Goal: Task Accomplishment & Management: Use online tool/utility

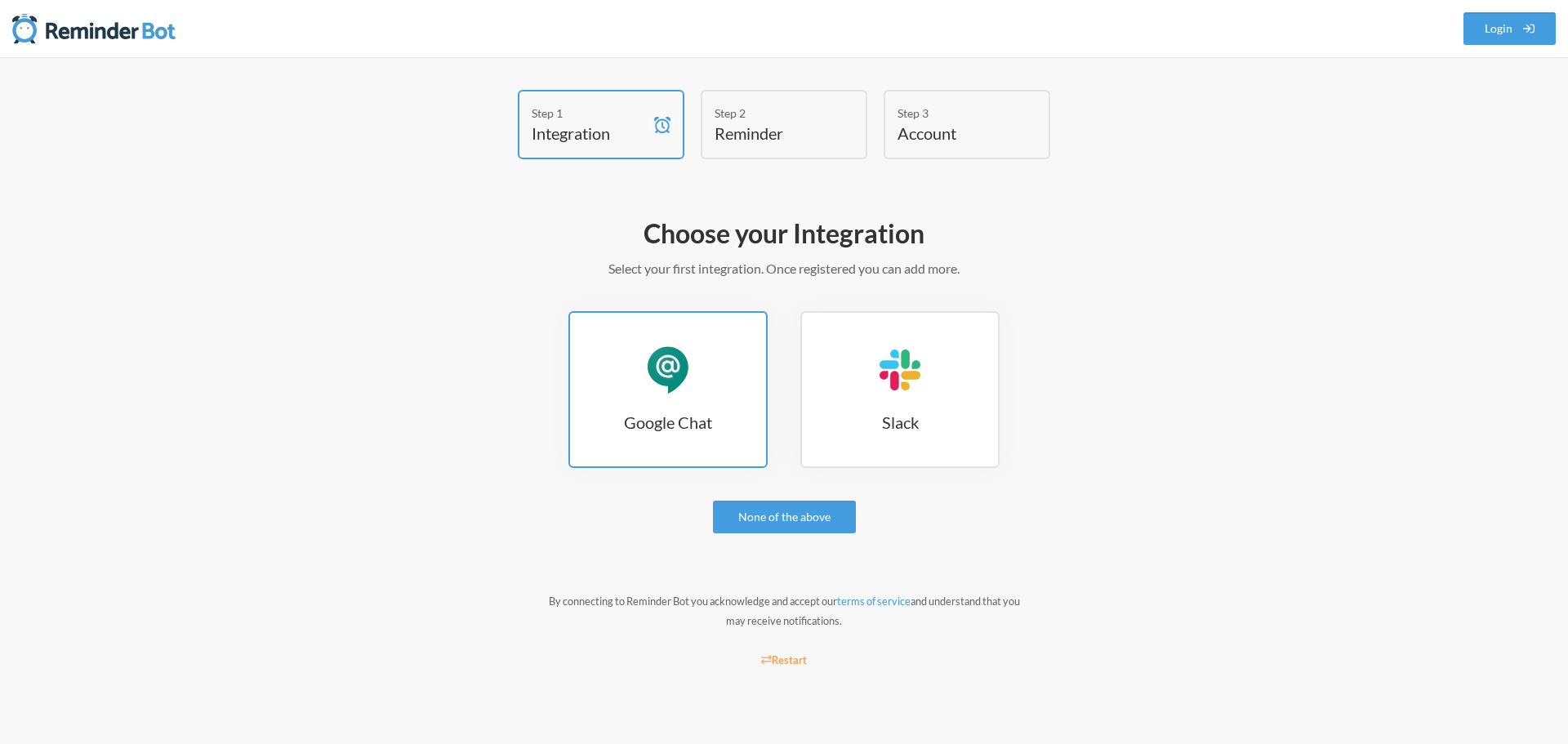
click at [676, 422] on h3 "Google Chat" at bounding box center [668, 422] width 196 height 23
click at [668, 390] on div "Google Chat" at bounding box center [668, 370] width 49 height 49
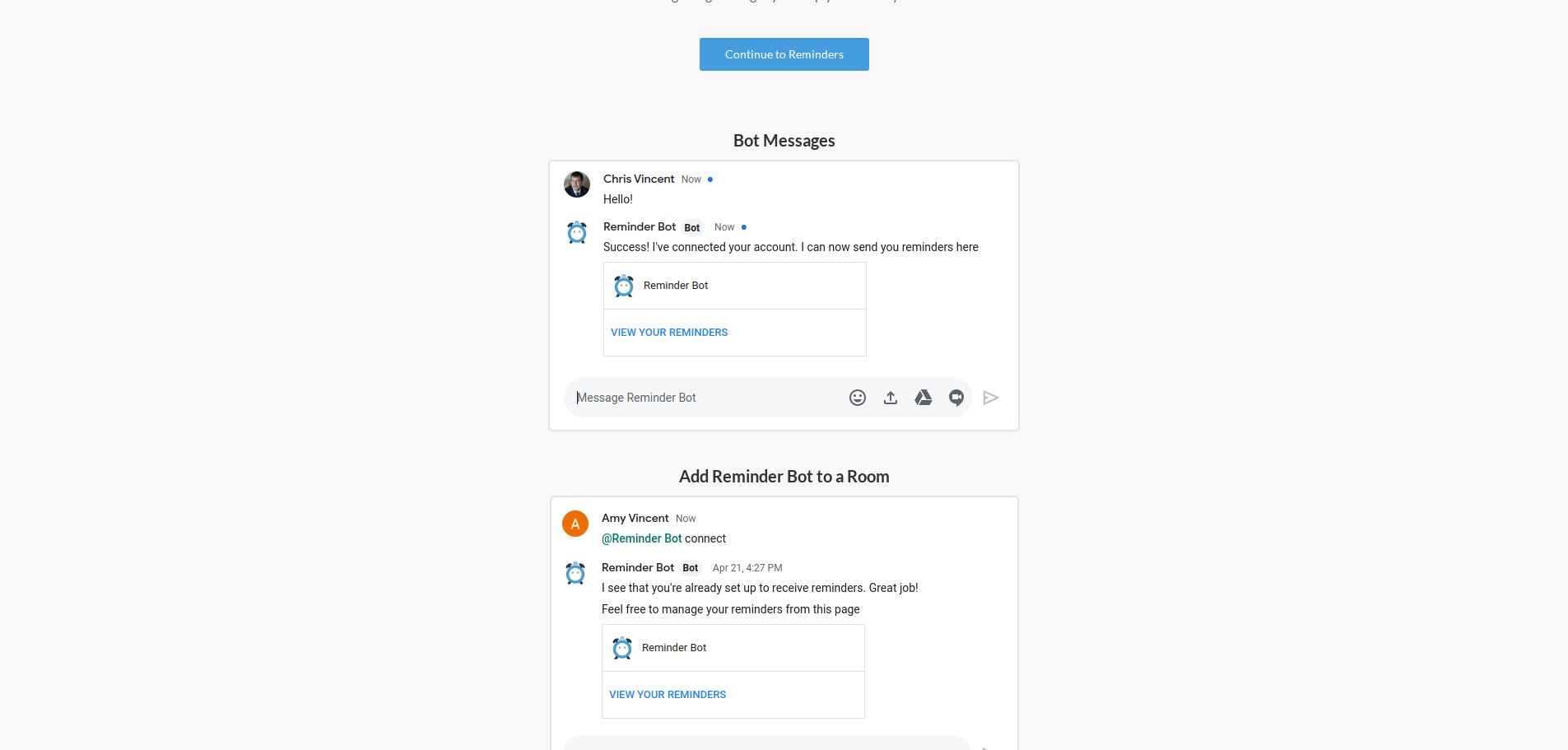
scroll to position [247, 0]
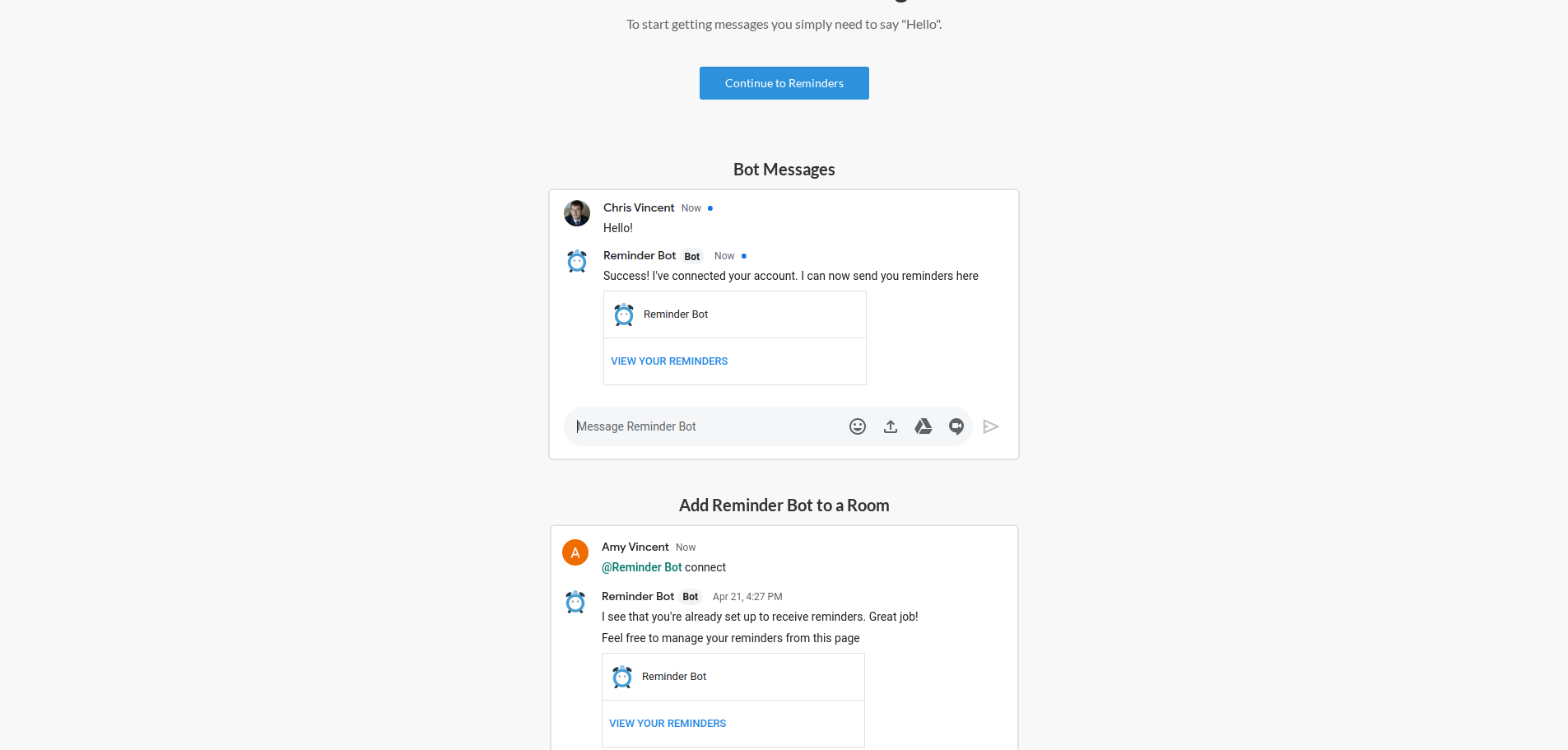
click at [765, 87] on link "Continue to Reminders" at bounding box center [784, 83] width 169 height 33
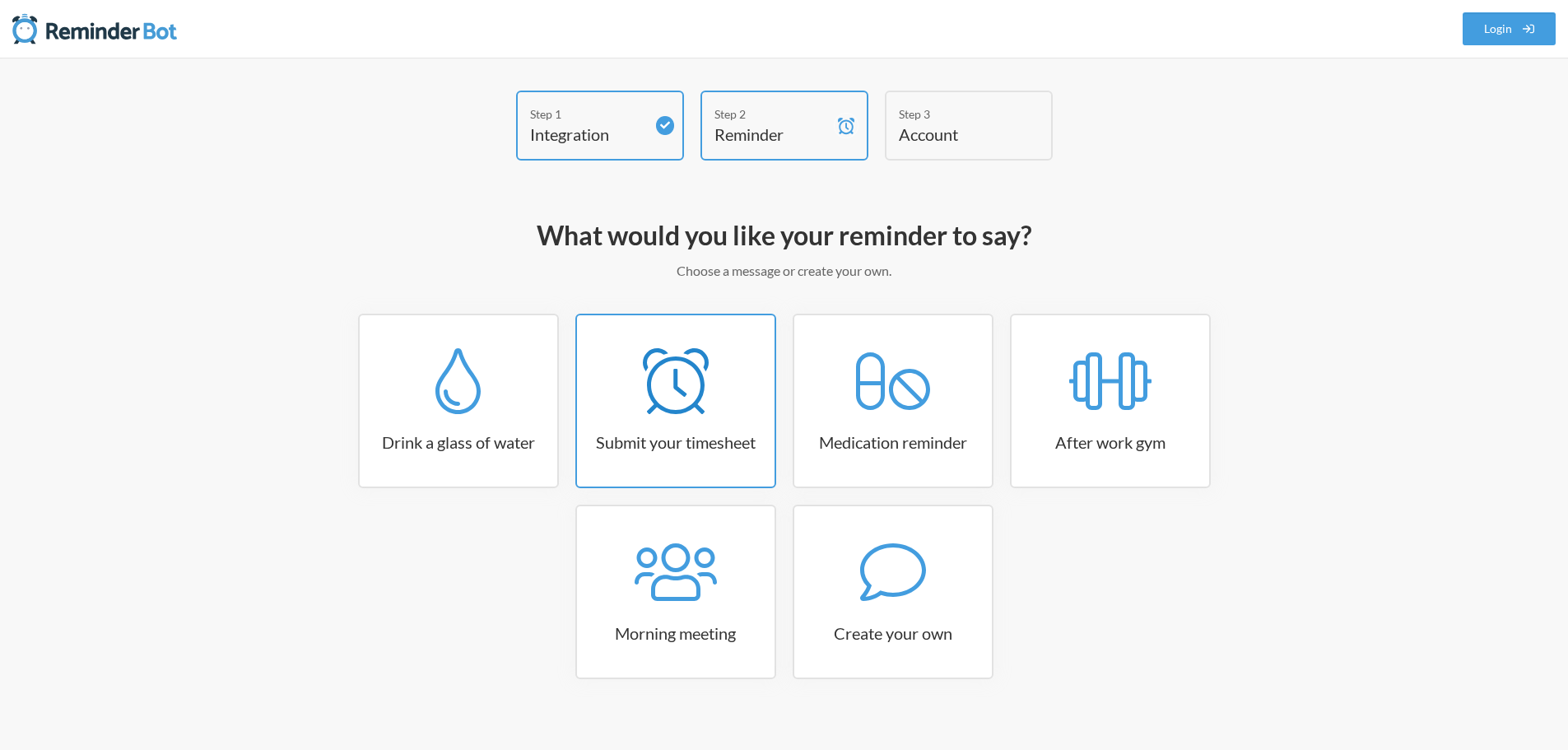
click at [707, 383] on icon at bounding box center [675, 381] width 66 height 66
select select "15:30:00"
select select "true"
select select "16:30:00"
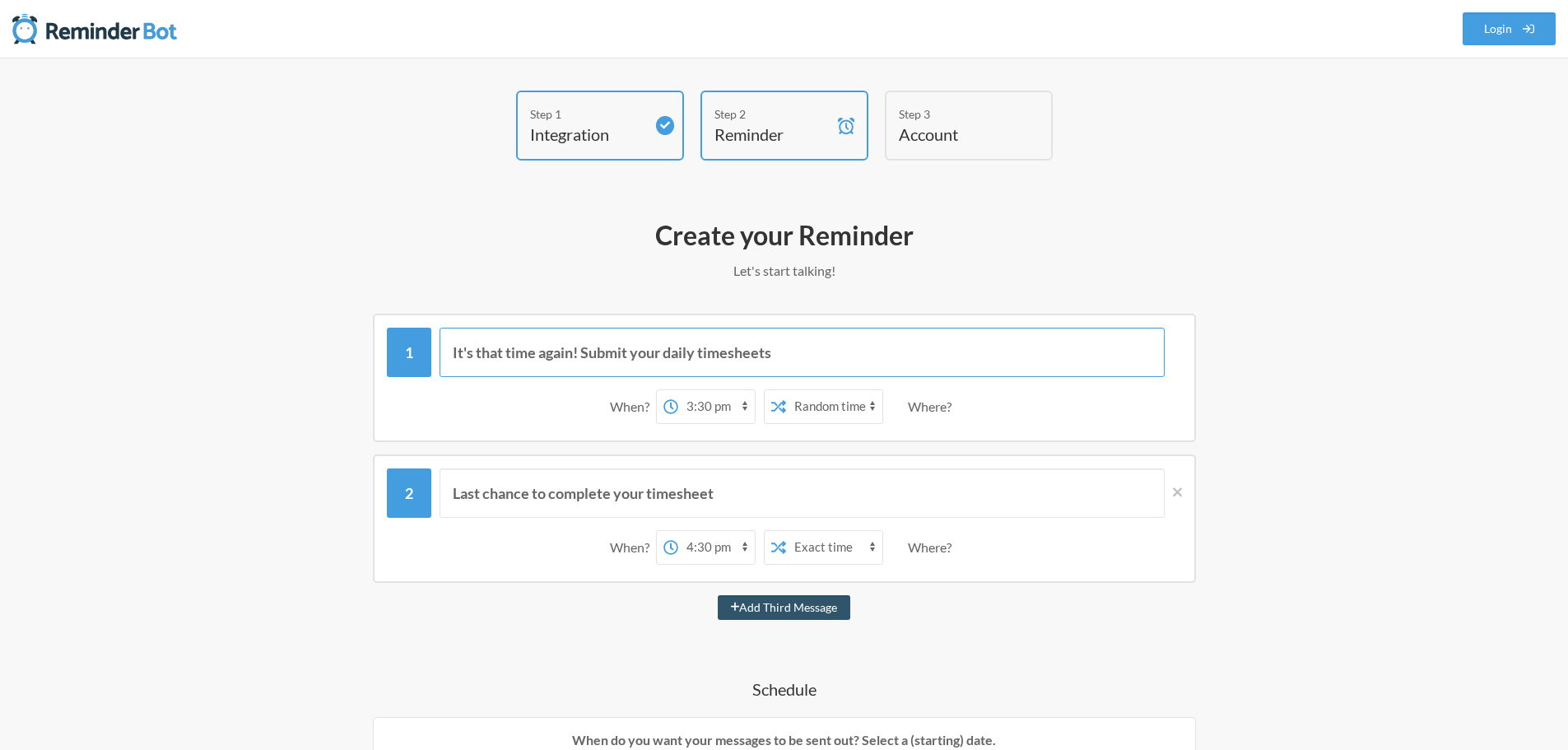
click at [700, 354] on input "It's that time again! Submit your daily timesheets" at bounding box center [802, 353] width 725 height 50
drag, startPoint x: 852, startPoint y: 347, endPoint x: 245, endPoint y: 362, distance: 607.2
click at [281, 358] on div "Step 1 Integration Step 2 Reminder Step 3 Account What would you like your remi…" at bounding box center [784, 734] width 1054 height 1287
type input "u"
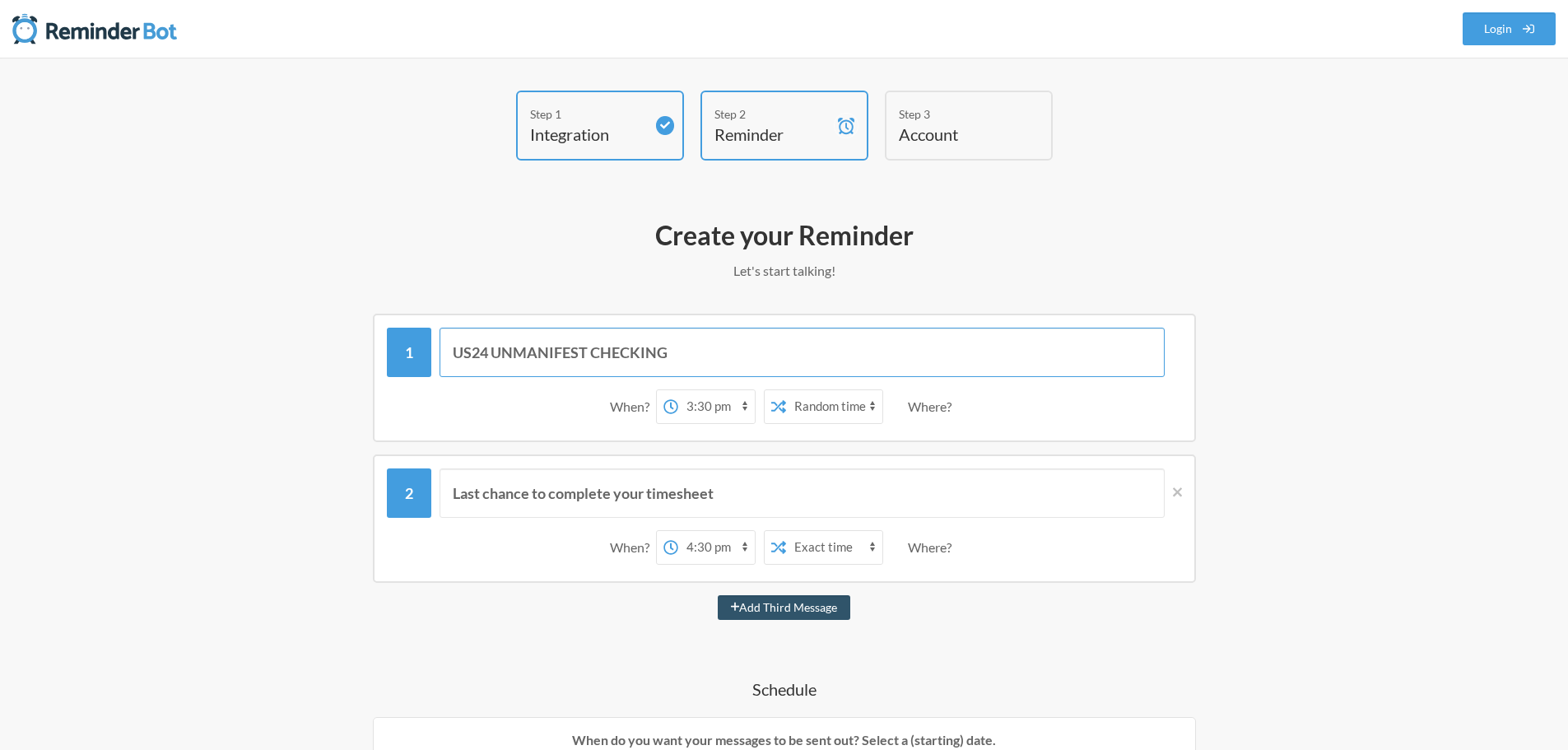
type input "US24 UNMANIFEST CHECKING"
click at [665, 404] on icon at bounding box center [670, 406] width 14 height 14
click at [678, 404] on select "12:00 am 12:15 am 12:30 am 12:45 am 1:00 am 1:15 am 1:30 am 1:45 am 2:00 am 2:1…" at bounding box center [716, 407] width 76 height 33
click at [662, 411] on div "12:00 am 12:15 am 12:30 am 12:45 am 1:00 am 1:15 am 1:30 am 1:45 am 2:00 am 2:1…" at bounding box center [706, 407] width 99 height 34
click at [708, 400] on select "12:00 am 12:15 am 12:30 am 12:45 am 1:00 am 1:15 am 1:30 am 1:45 am 2:00 am 2:1…" at bounding box center [716, 407] width 76 height 33
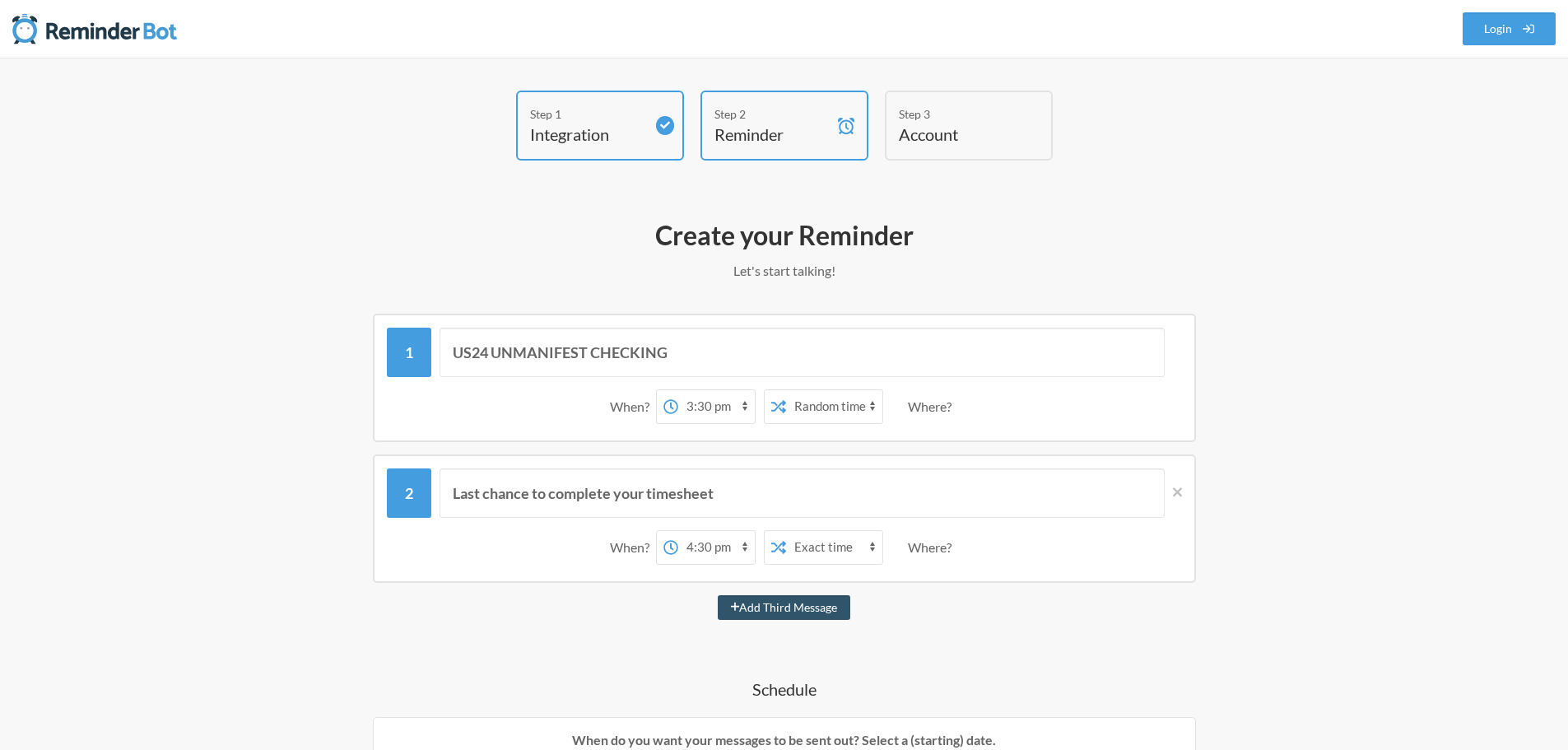
select select "10:00:00"
click at [678, 390] on select "12:00 am 12:15 am 12:30 am 12:45 am 1:00 am 1:15 am 1:30 am 1:45 am 2:00 am 2:1…" at bounding box center [716, 407] width 76 height 33
click at [865, 411] on select "Exact time Random time" at bounding box center [834, 407] width 97 height 33
select select "false"
click at [786, 390] on select "Exact time Random time" at bounding box center [834, 407] width 97 height 33
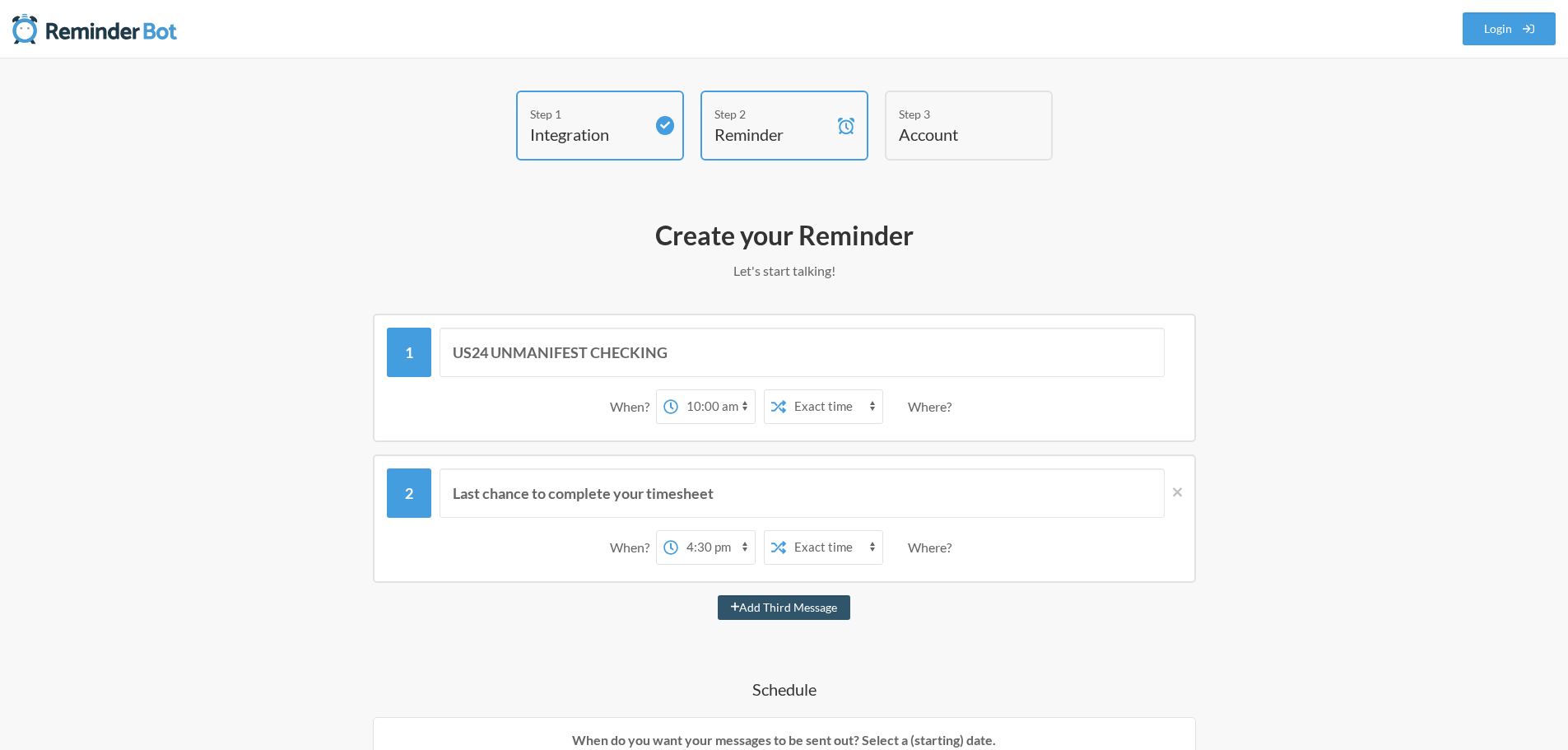
click at [924, 399] on div "Where?" at bounding box center [932, 407] width 51 height 34
click at [1177, 491] on icon at bounding box center [1177, 492] width 9 height 14
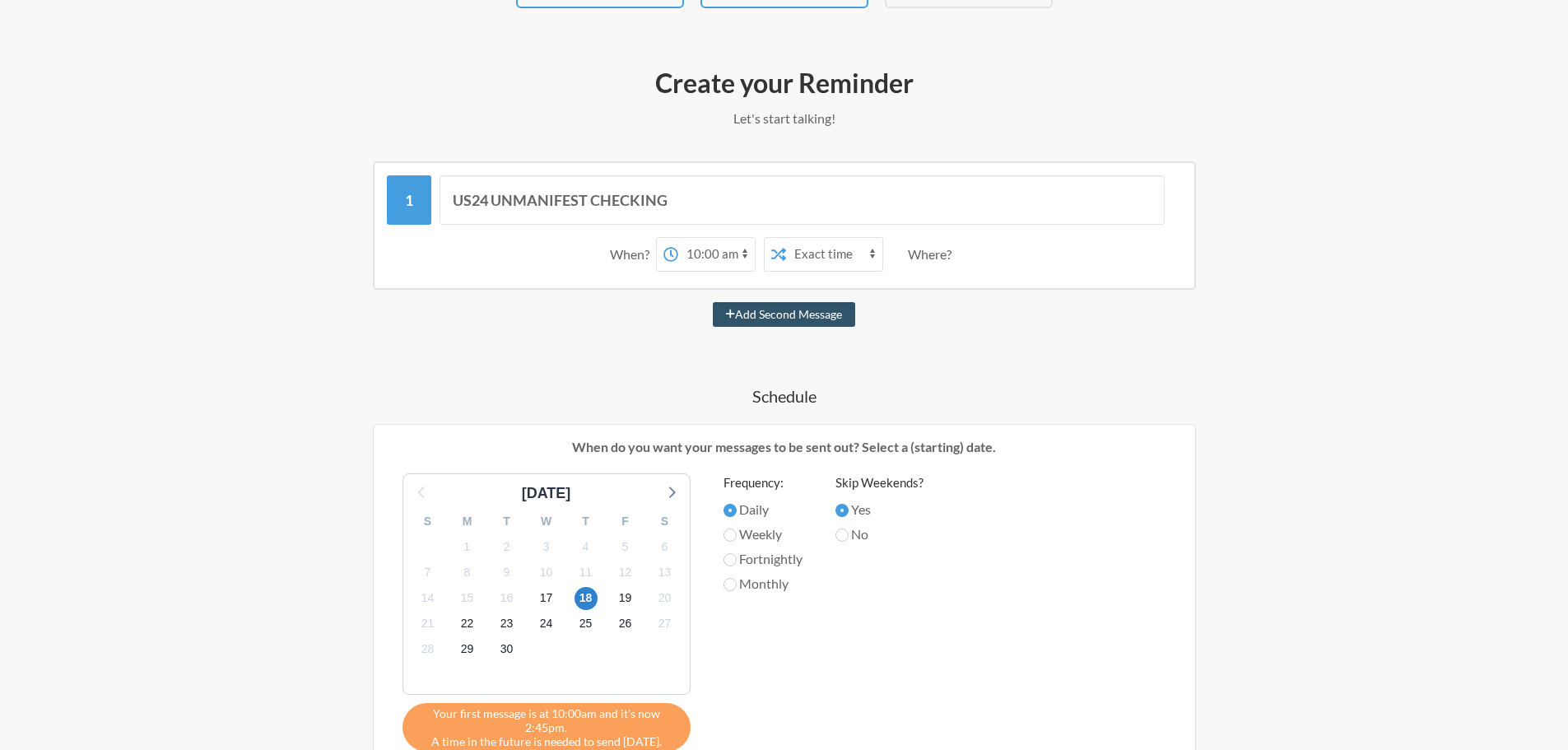
scroll to position [165, 0]
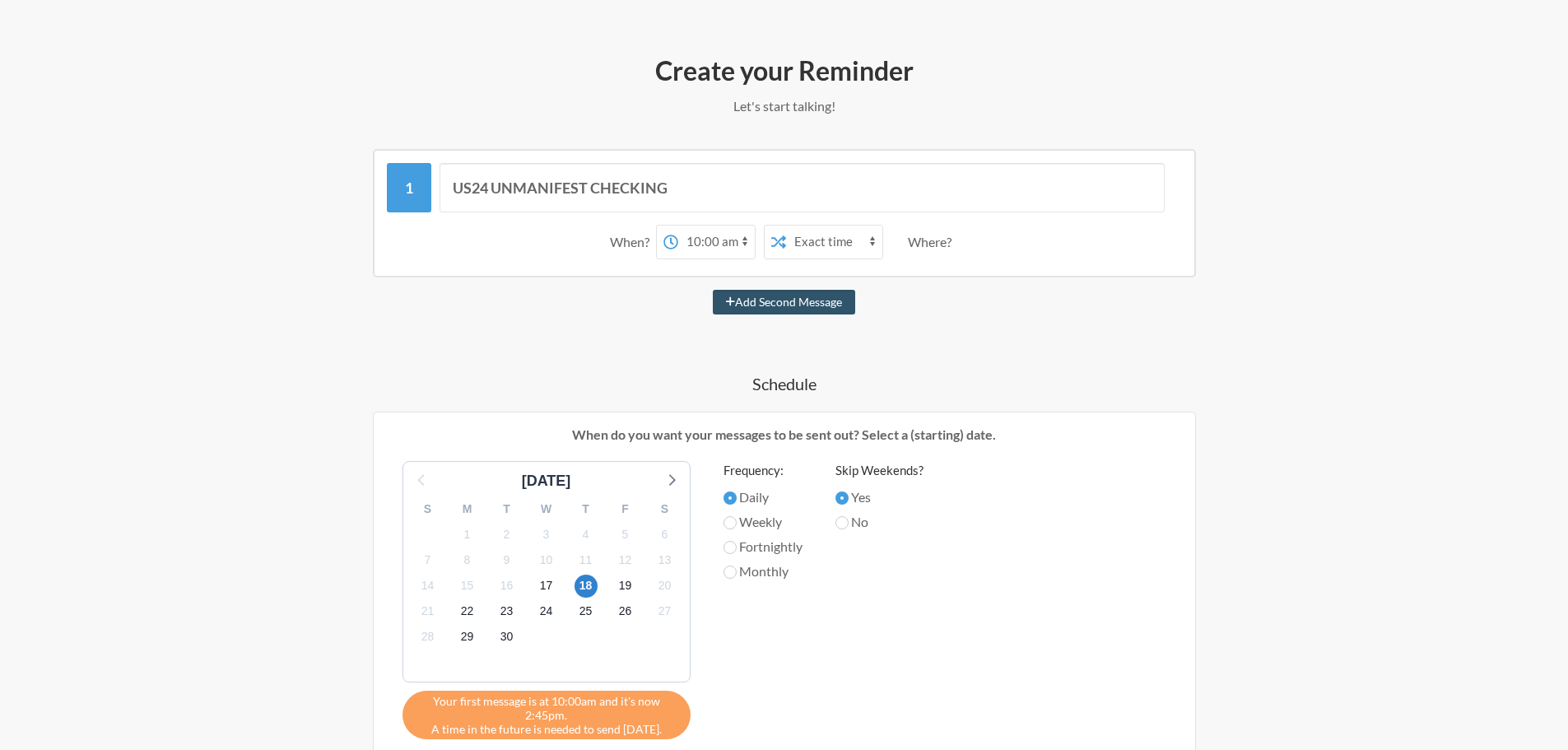
click at [751, 494] on label "Daily" at bounding box center [763, 497] width 79 height 20
click at [736, 494] on input "Daily" at bounding box center [730, 498] width 13 height 13
click at [848, 496] on input "Yes" at bounding box center [842, 498] width 13 height 13
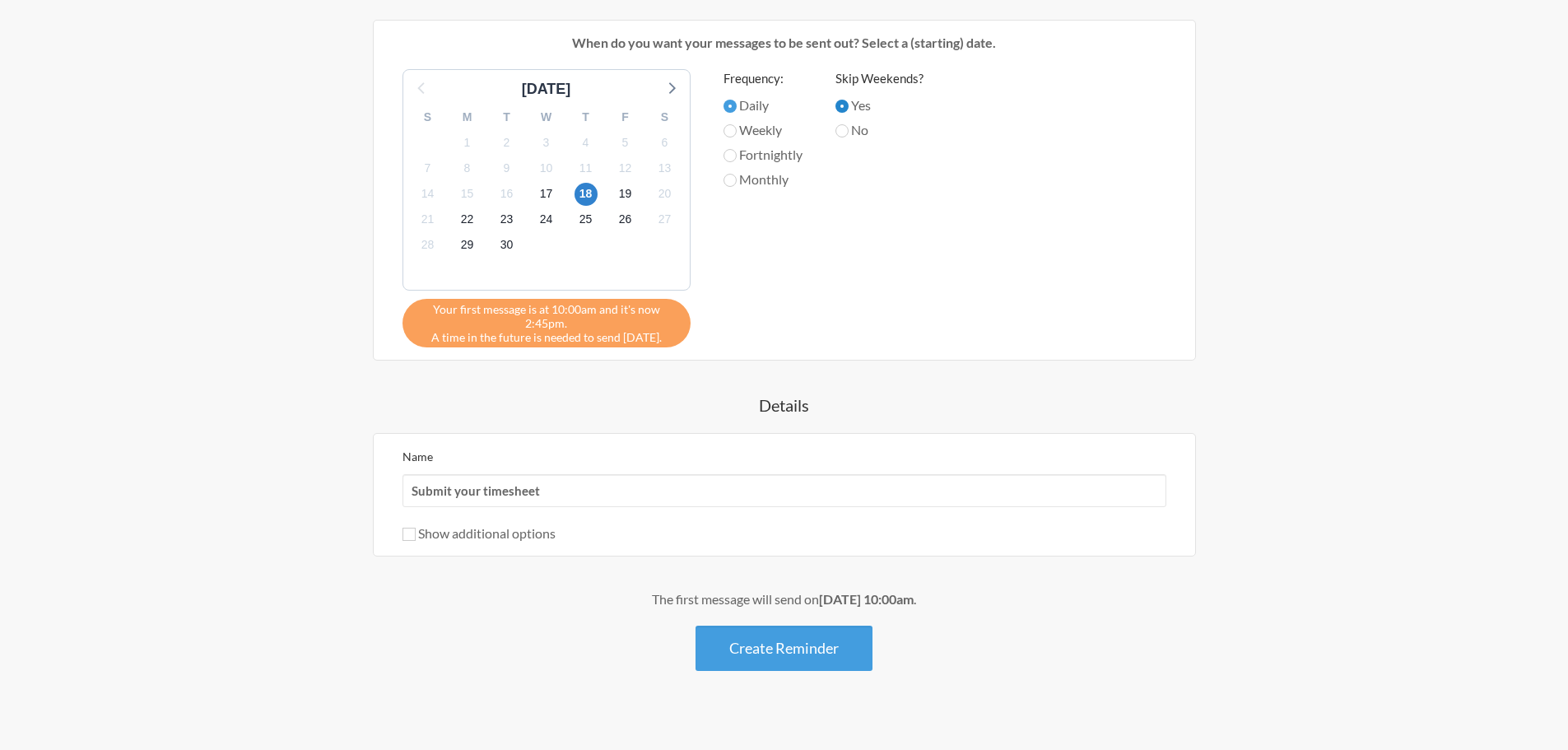
scroll to position [577, 0]
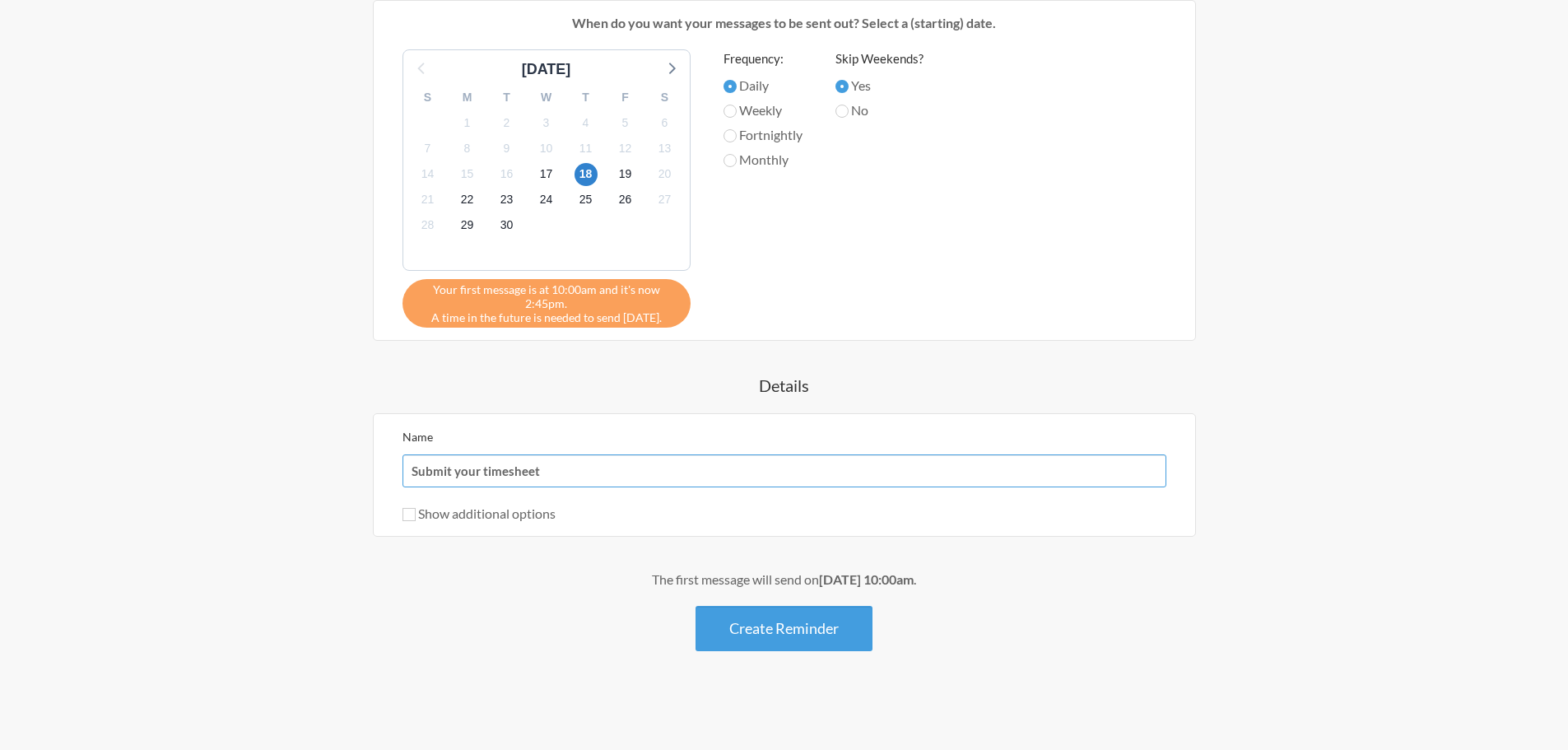
drag, startPoint x: 517, startPoint y: 459, endPoint x: 403, endPoint y: 451, distance: 114.3
click at [408, 452] on div "Name Submit your timesheet" at bounding box center [784, 457] width 764 height 61
type input "UNMANIFEST CHECKING"
click at [737, 640] on button "Create Reminder" at bounding box center [783, 628] width 177 height 45
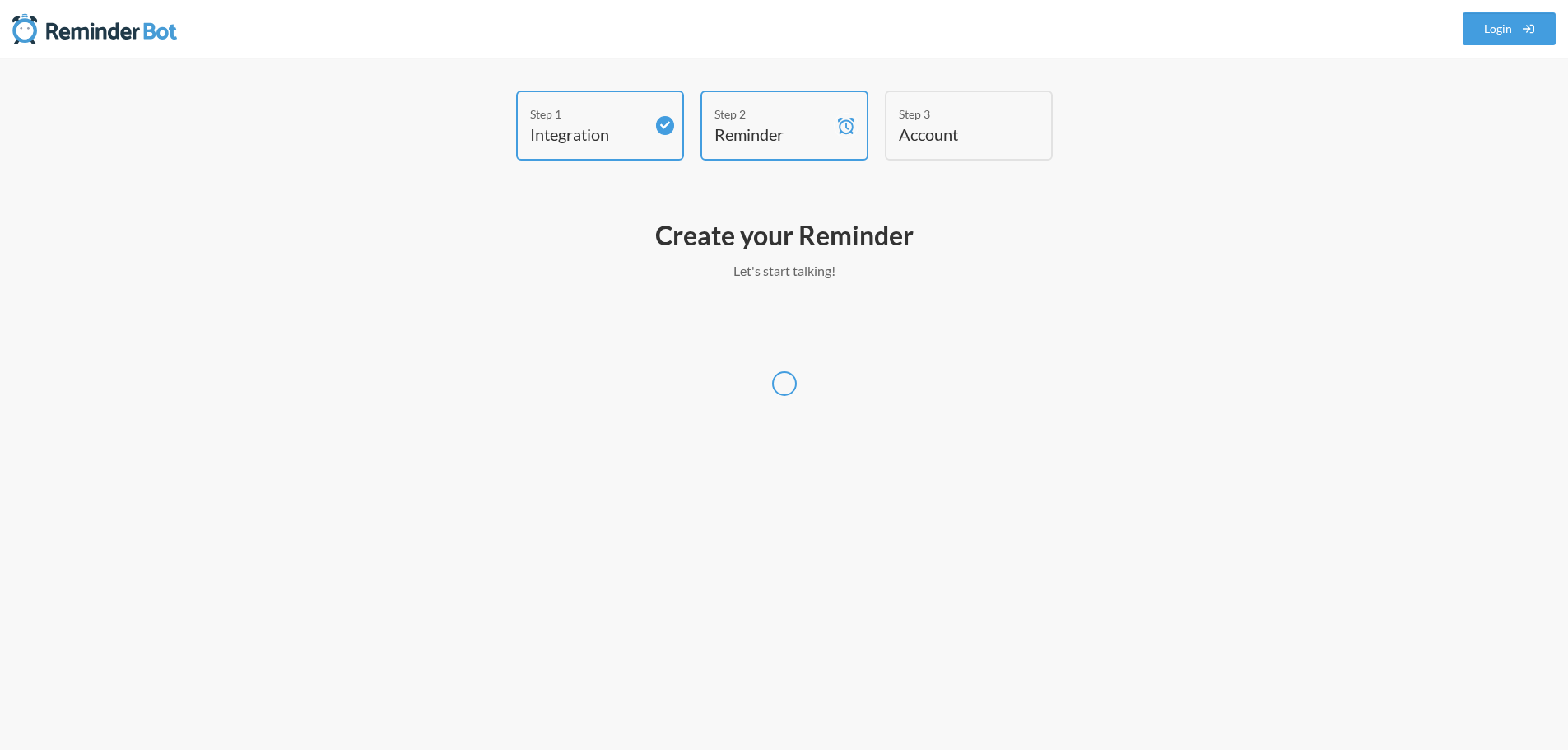
scroll to position [0, 0]
select select "UTC"
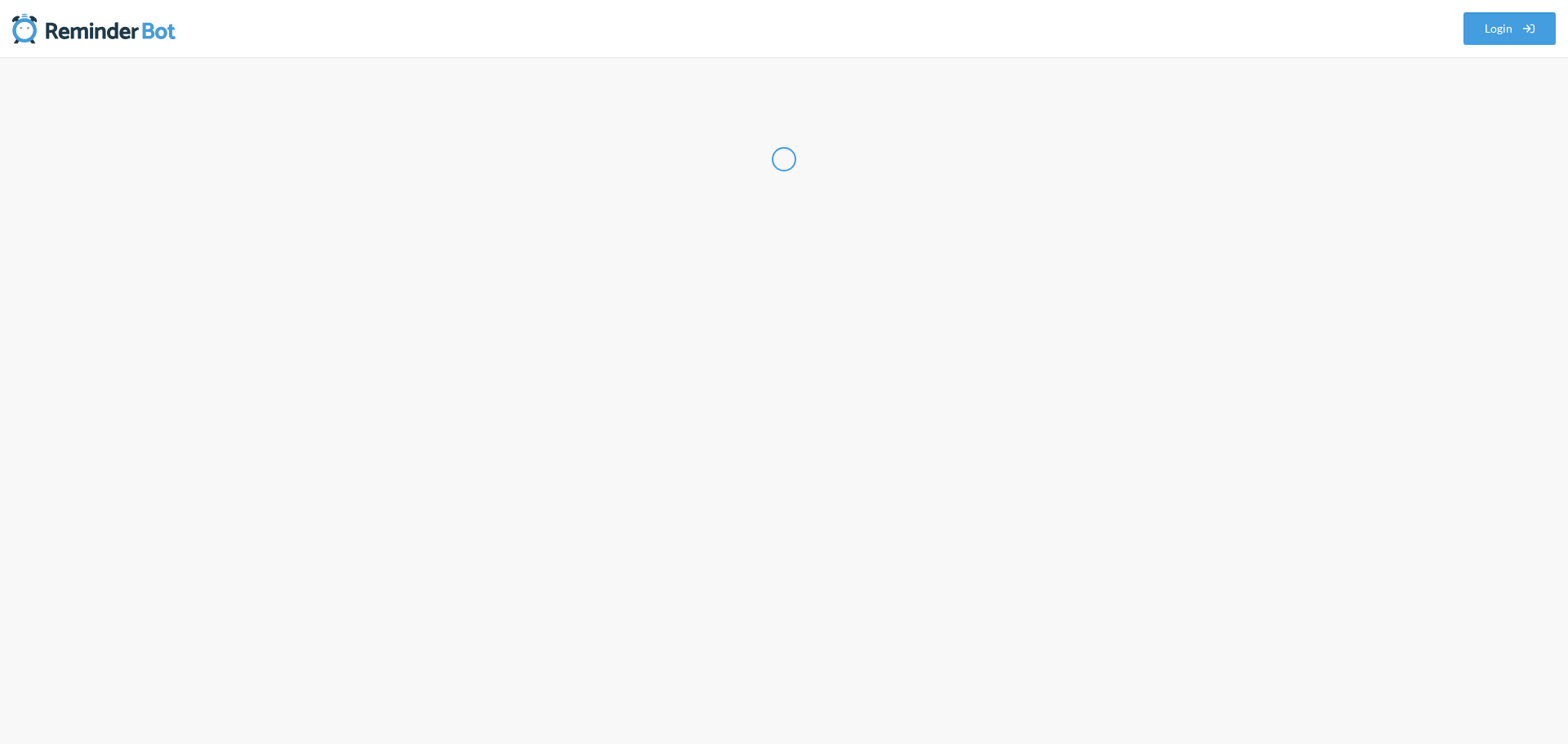
select select "US"
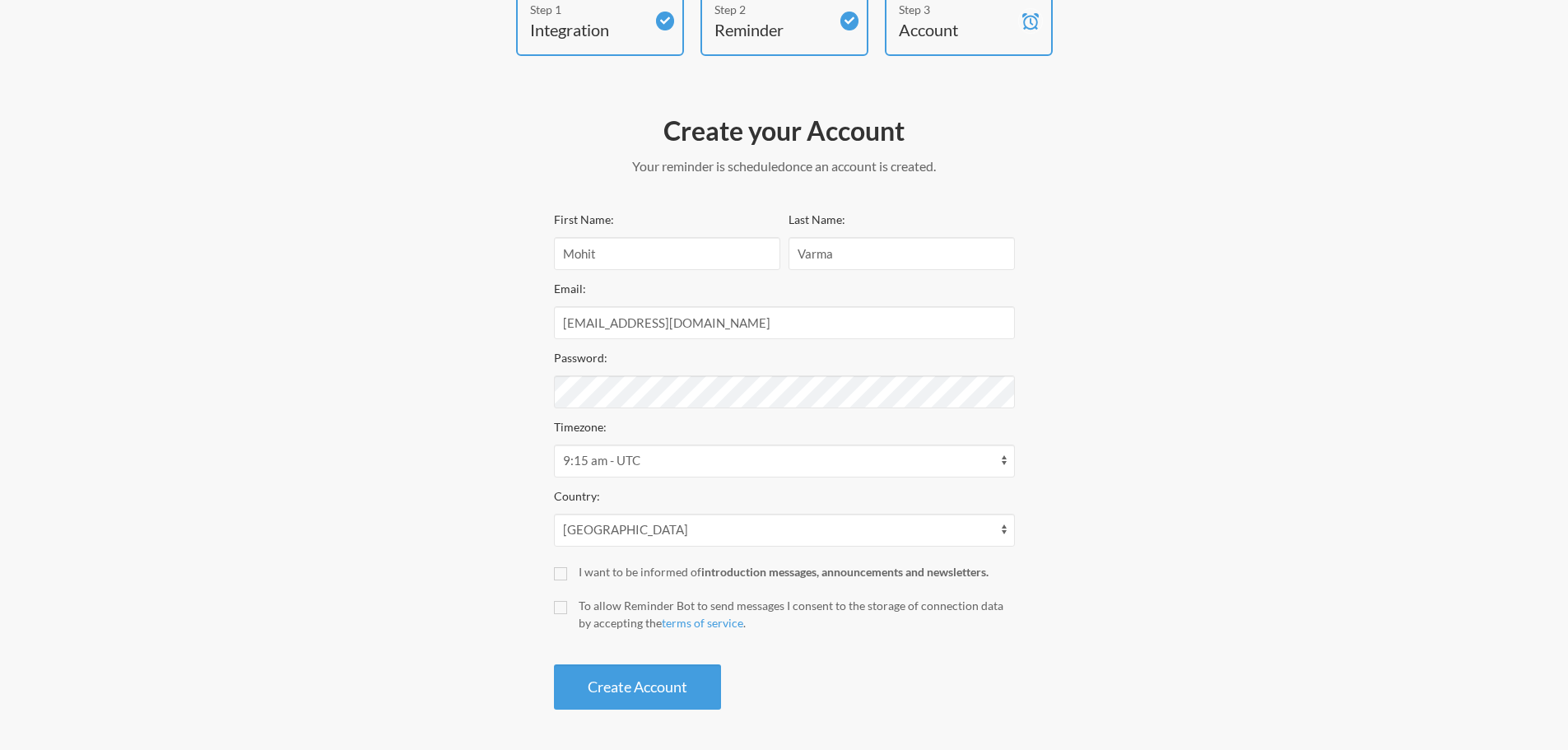
scroll to position [105, 0]
click at [988, 464] on select "12:15 am - America/[GEOGRAPHIC_DATA] 12:15 am - Pacific/[GEOGRAPHIC_DATA] 10:15…" at bounding box center [784, 460] width 461 height 33
select select "[GEOGRAPHIC_DATA]/[GEOGRAPHIC_DATA]"
click at [554, 444] on select "12:15 am - America/[GEOGRAPHIC_DATA] 12:15 am - Pacific/[GEOGRAPHIC_DATA] 10:15…" at bounding box center [784, 460] width 461 height 33
click at [730, 531] on select "[GEOGRAPHIC_DATA] [GEOGRAPHIC_DATA] [GEOGRAPHIC_DATA] [GEOGRAPHIC_DATA] [US_STA…" at bounding box center [784, 529] width 461 height 33
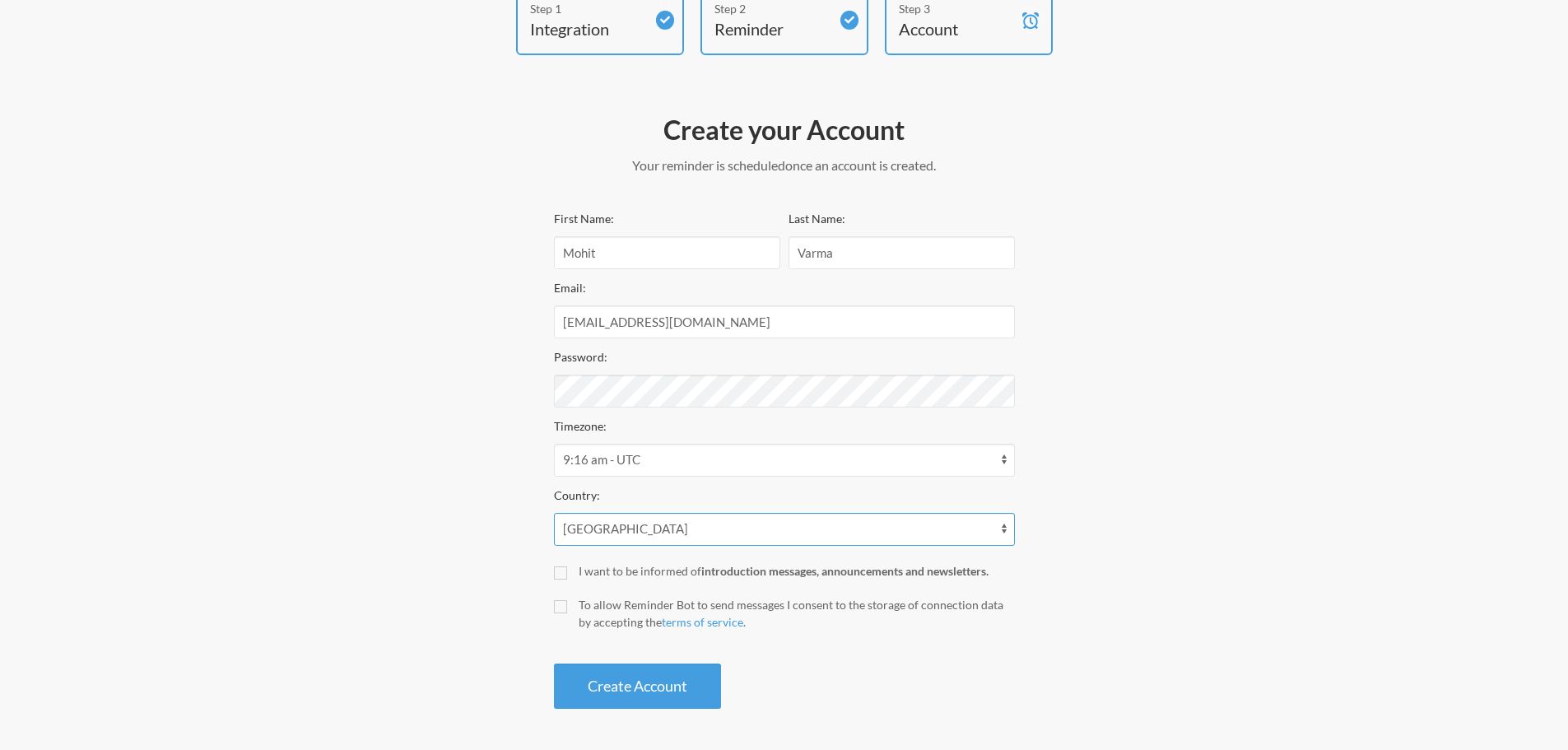
select select "IN"
click at [554, 513] on select "[GEOGRAPHIC_DATA] [GEOGRAPHIC_DATA] [GEOGRAPHIC_DATA] [GEOGRAPHIC_DATA] [US_STA…" at bounding box center [784, 529] width 461 height 33
click at [719, 603] on div "To allow Reminder Bot to send messages I consent to the storage of connection d…" at bounding box center [796, 613] width 436 height 34
click at [567, 603] on input "To allow Reminder Bot to send messages I consent to the storage of connection d…" at bounding box center [560, 607] width 13 height 13
click at [784, 604] on div "To allow Reminder Bot to send messages I consent to the storage of connection d…" at bounding box center [796, 613] width 436 height 34
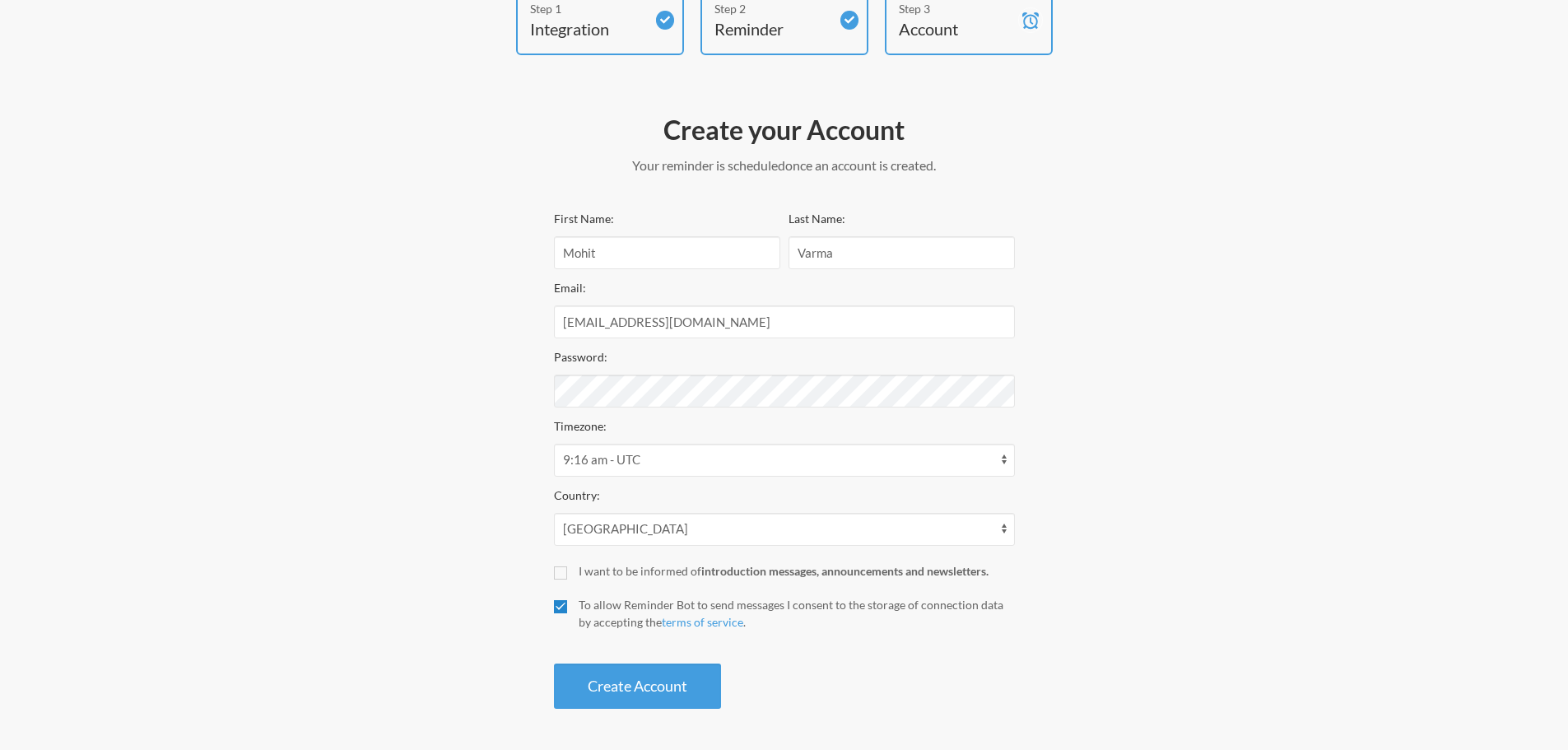
click at [567, 604] on input "To allow Reminder Bot to send messages I consent to the storage of connection d…" at bounding box center [560, 607] width 13 height 13
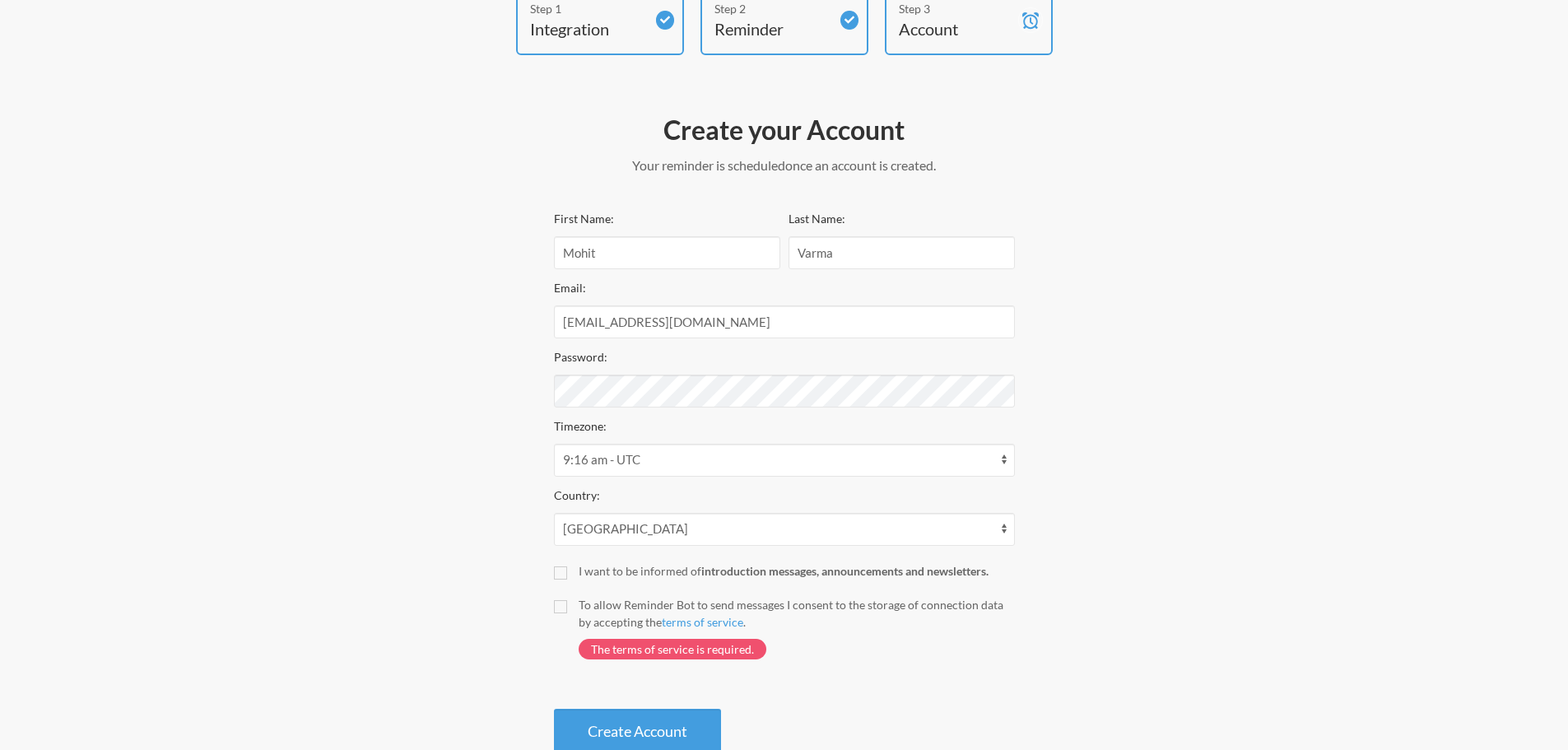
click at [783, 603] on div "To allow Reminder Bot to send messages I consent to the storage of connection d…" at bounding box center [796, 613] width 436 height 34
click at [567, 603] on input "To allow Reminder Bot to send messages I consent to the storage of connection d…" at bounding box center [560, 607] width 13 height 13
checkbox input "true"
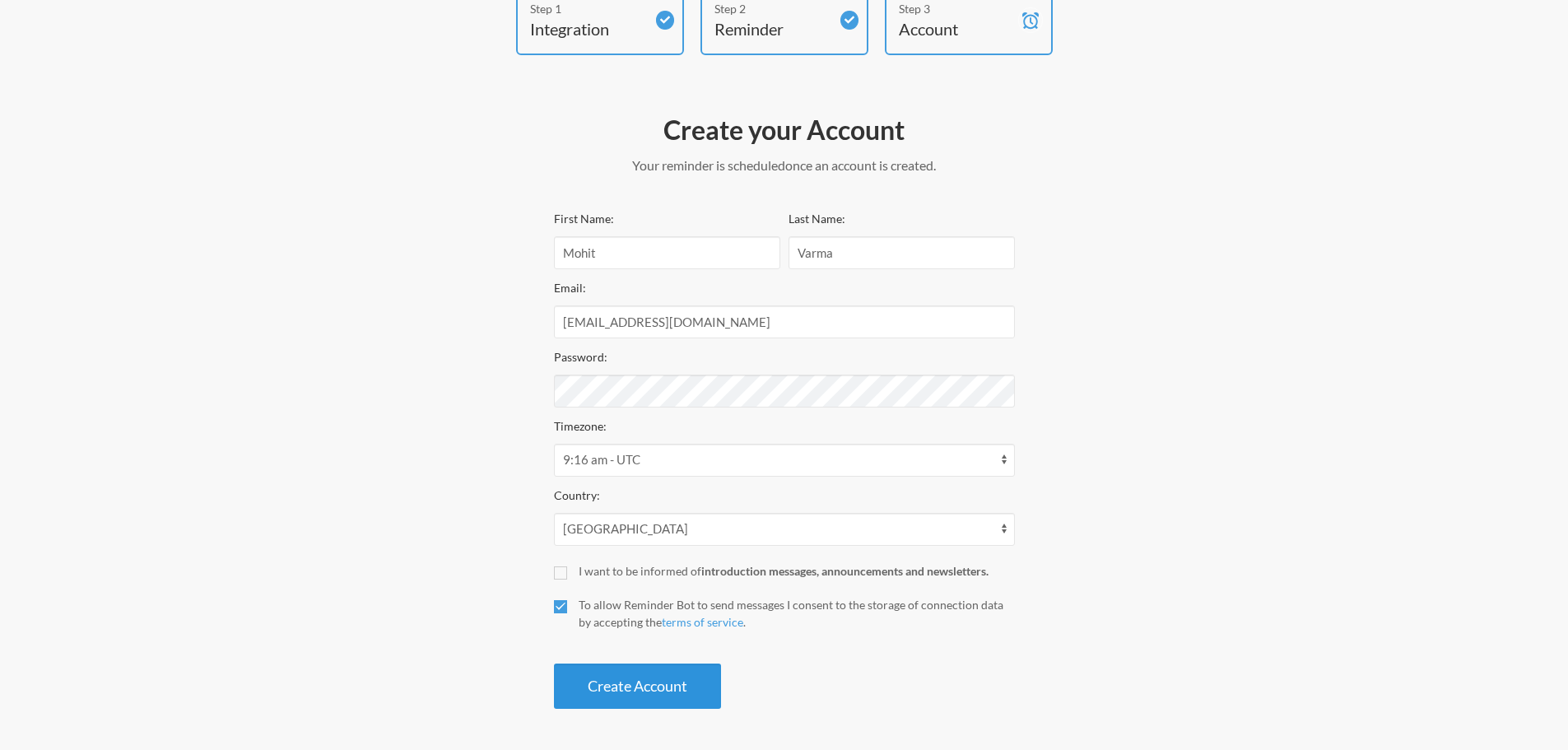
click at [686, 675] on button "Create Account" at bounding box center [637, 686] width 167 height 45
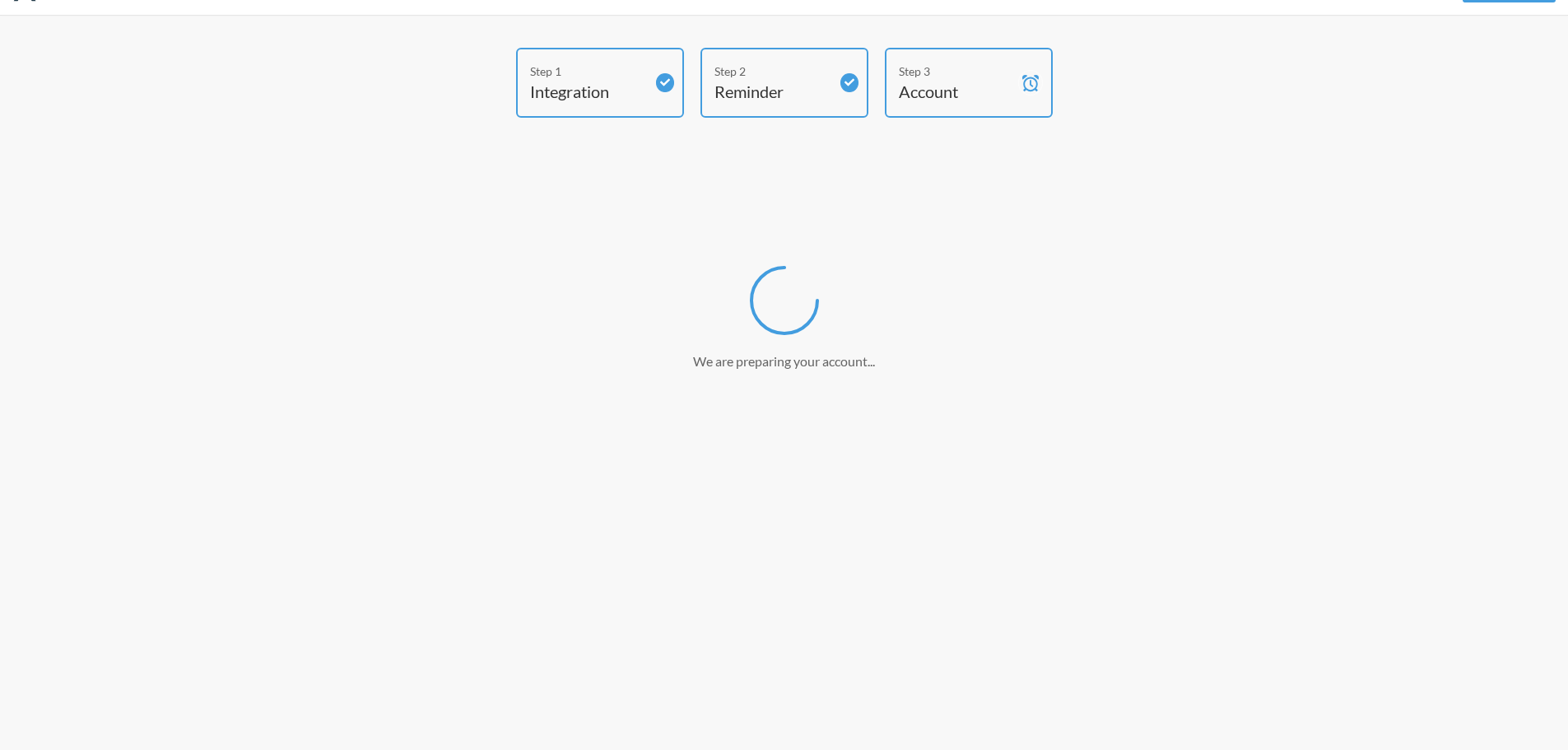
scroll to position [43, 0]
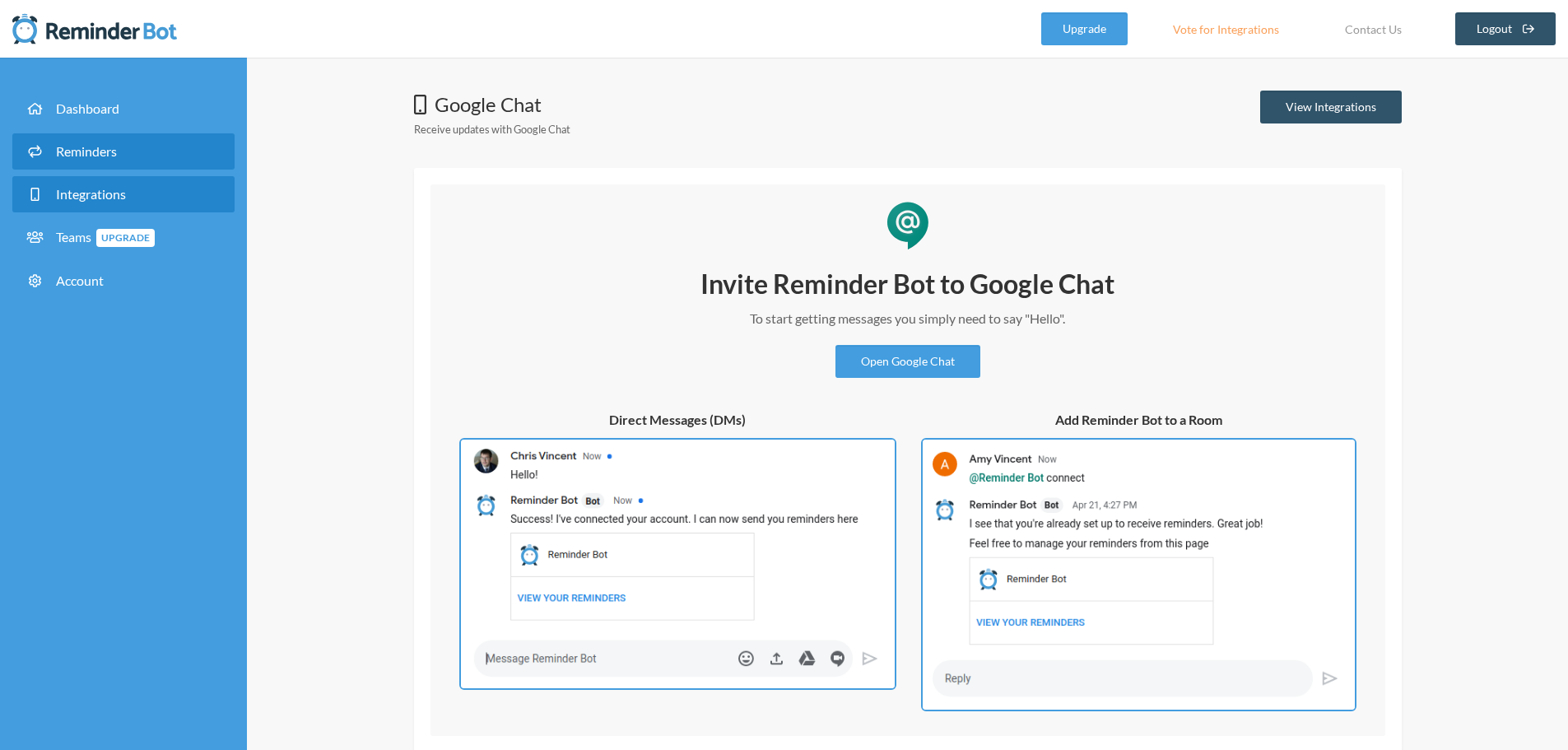
click at [143, 151] on link "Reminders" at bounding box center [123, 151] width 222 height 36
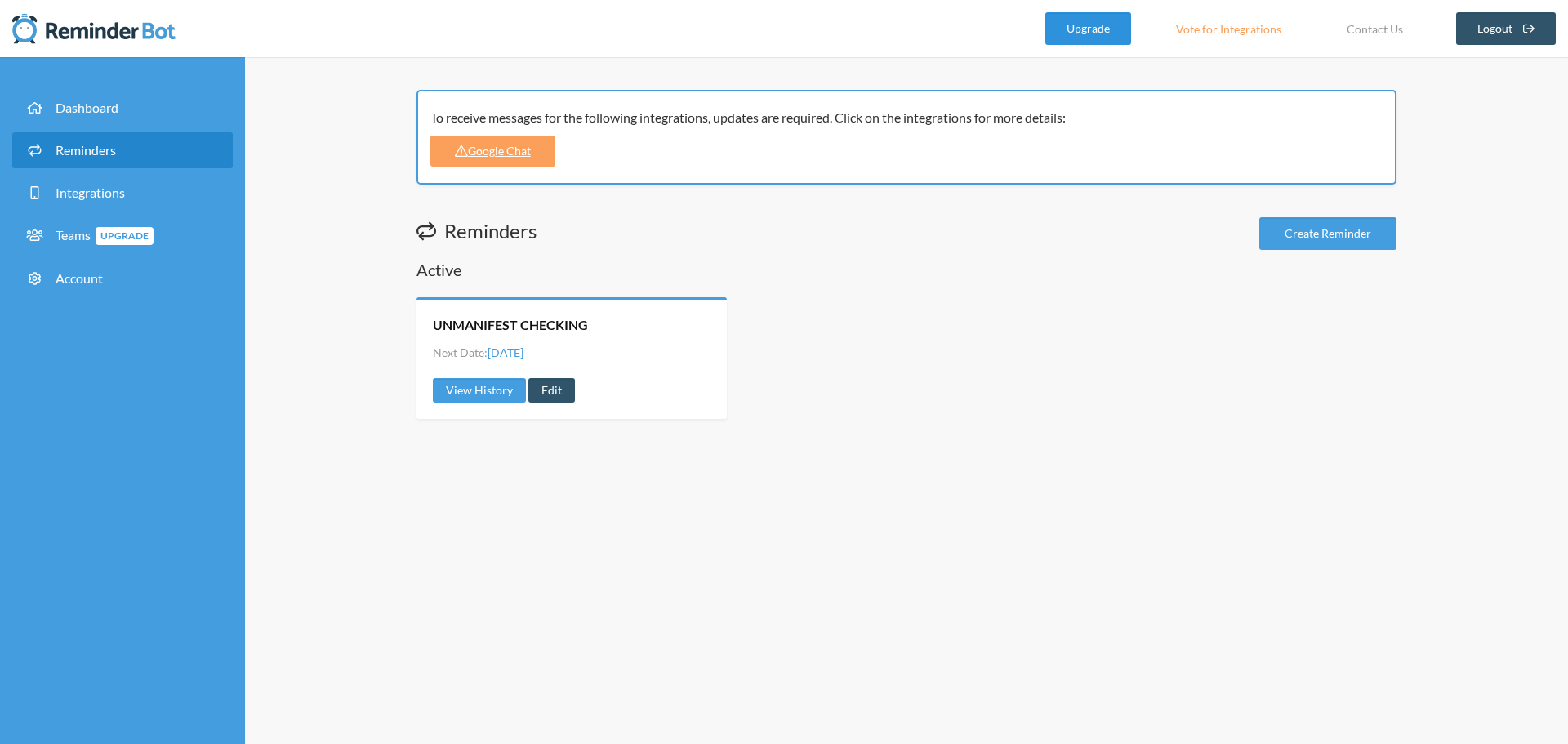
click at [1087, 23] on link "Upgrade" at bounding box center [1088, 28] width 85 height 32
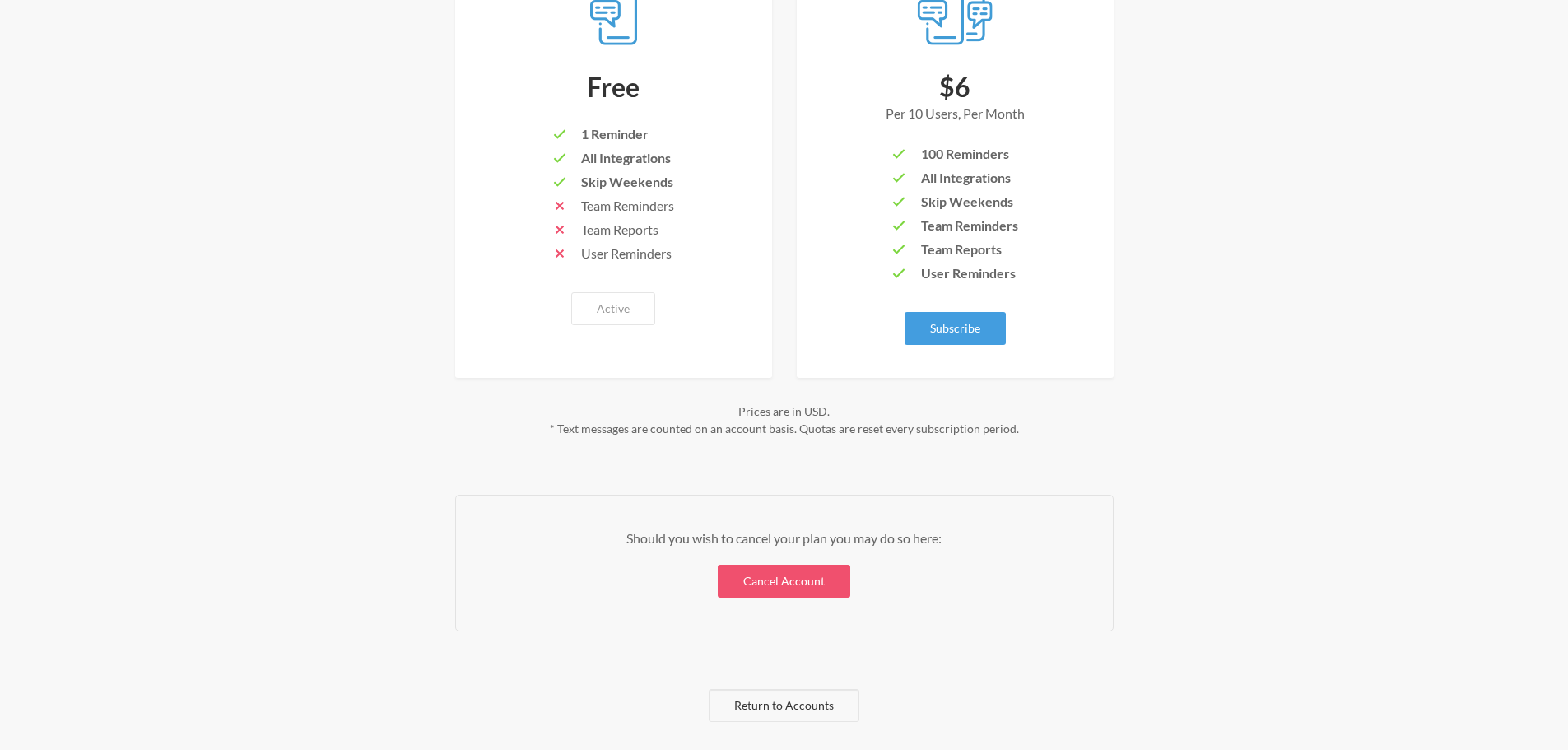
scroll to position [335, 0]
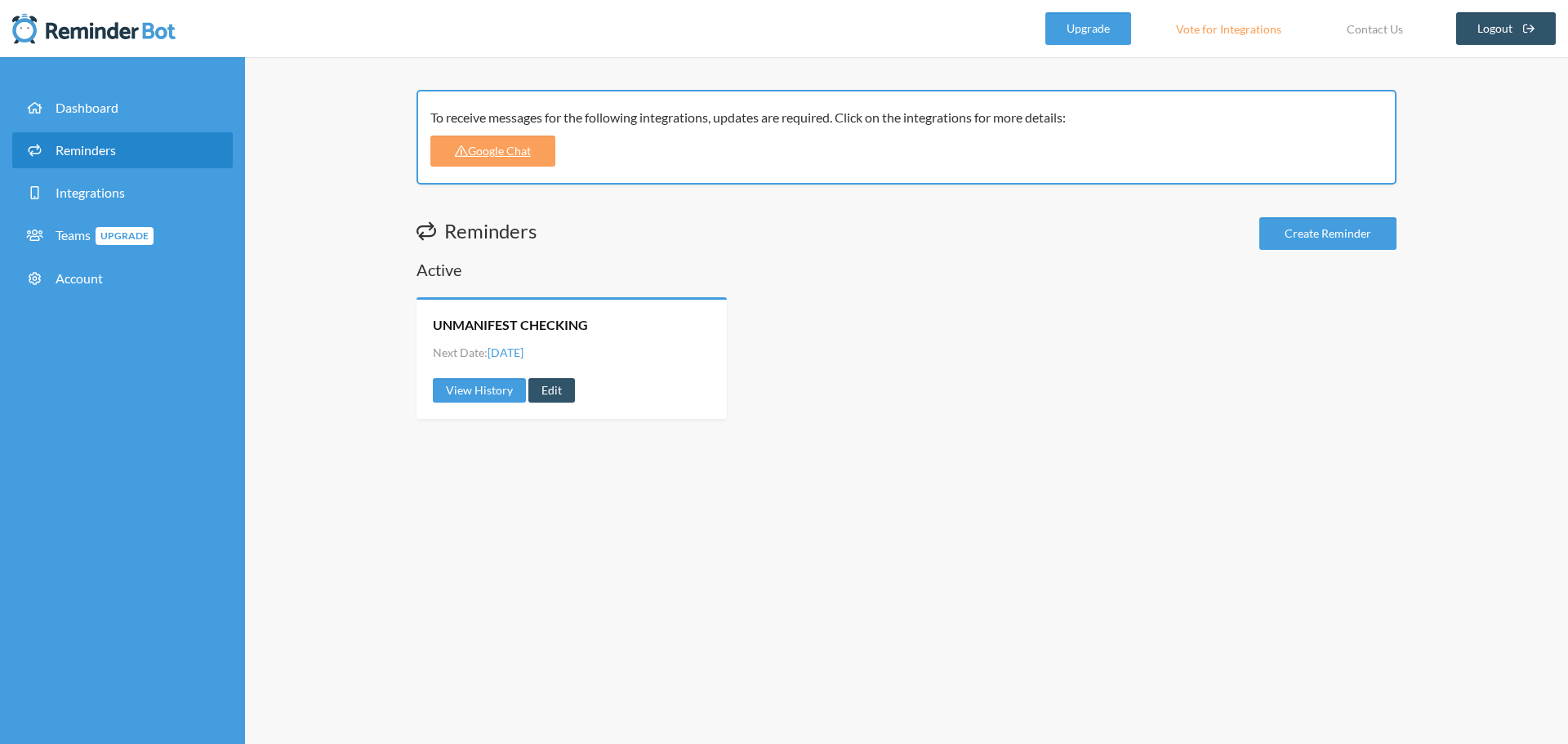
click at [677, 123] on div "To receive messages for the following integrations, updates are required. Click…" at bounding box center [901, 118] width 941 height 20
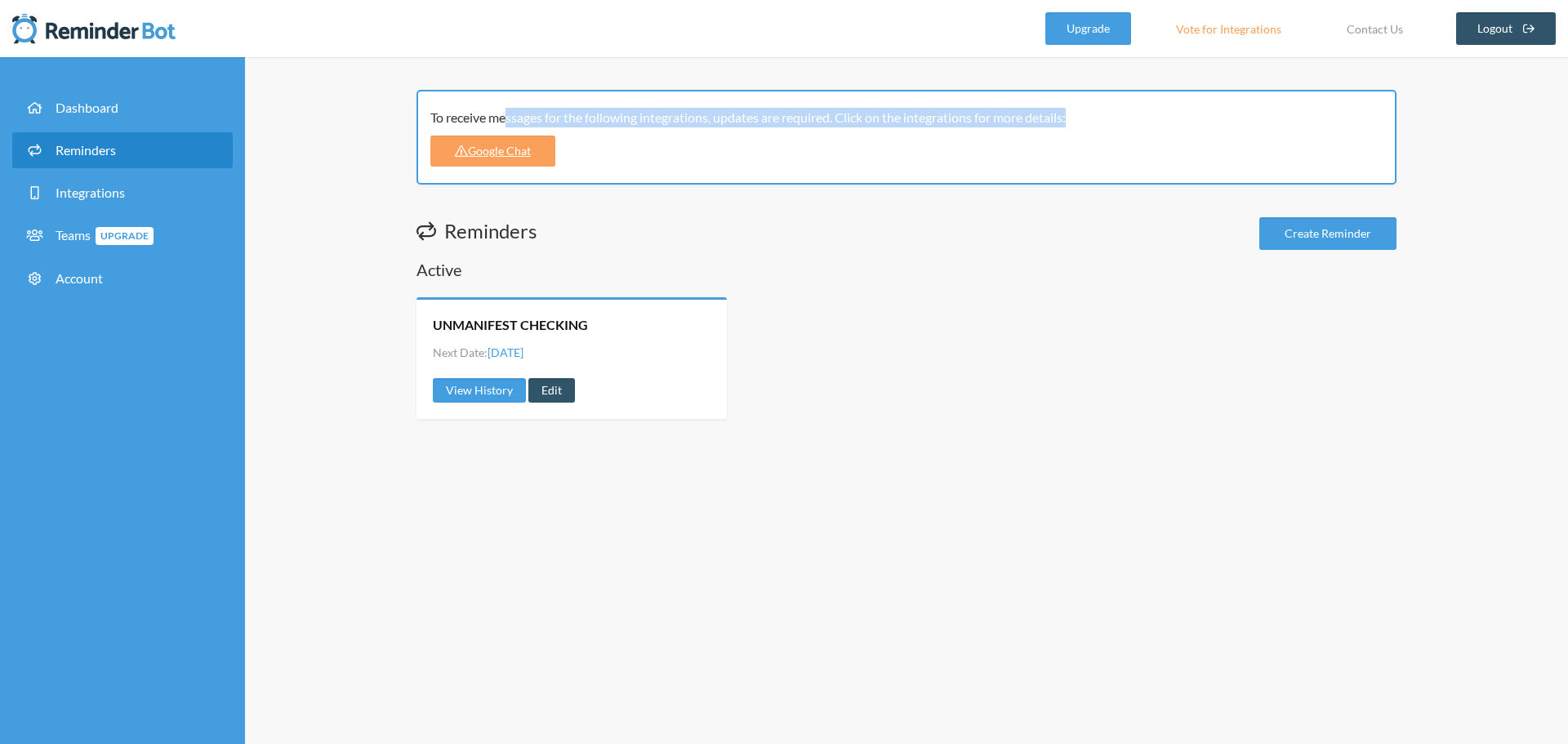
click at [677, 123] on div "To receive messages for the following integrations, updates are required. Click…" at bounding box center [901, 118] width 941 height 20
